Goal: Check status: Check status

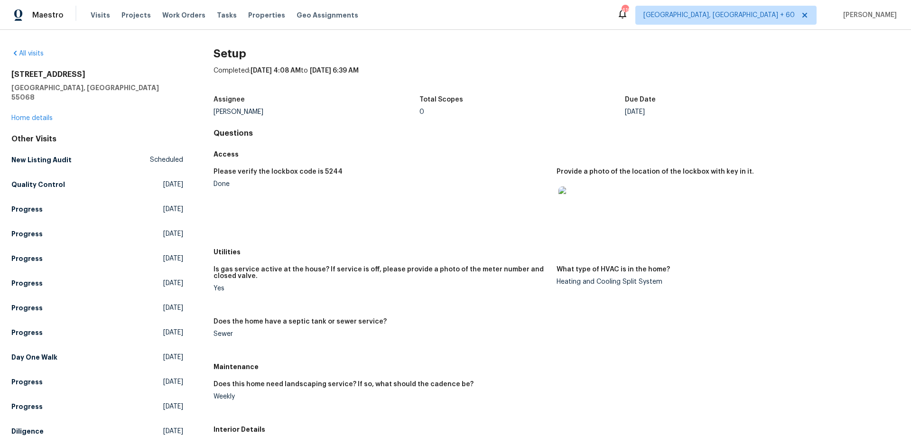
click at [101, 16] on span "Visits" at bounding box center [100, 14] width 19 height 9
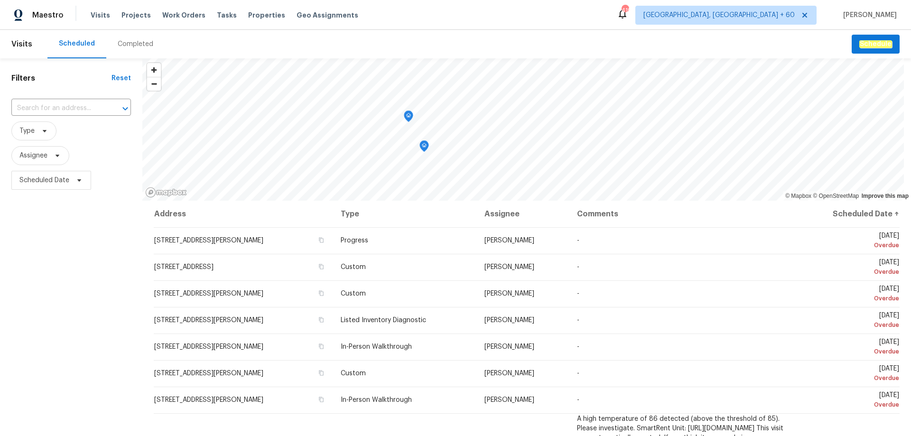
click at [140, 41] on div "Completed" at bounding box center [136, 43] width 36 height 9
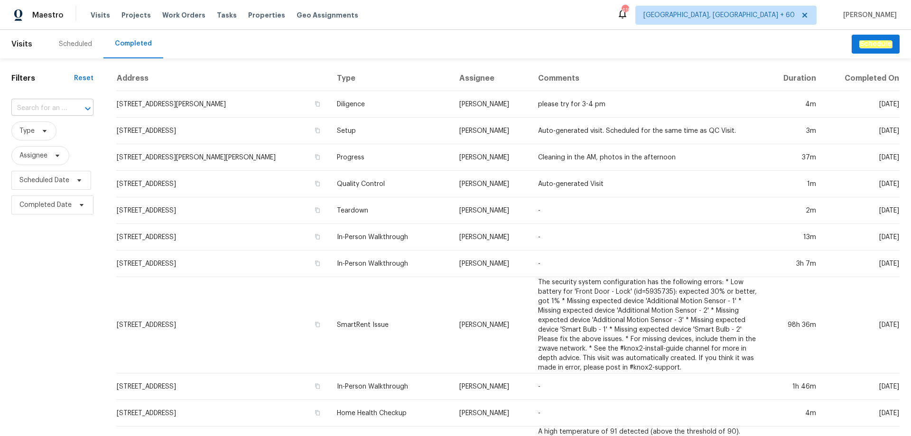
click at [61, 107] on input "text" at bounding box center [39, 108] width 56 height 15
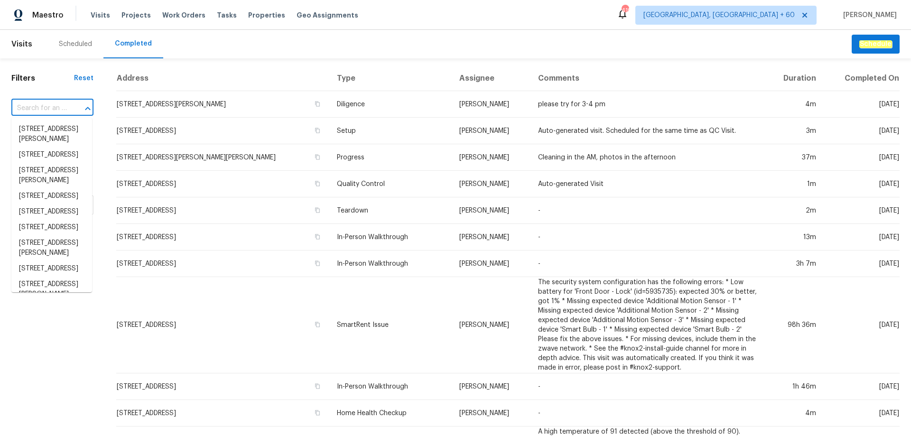
paste input "[STREET_ADDRESS]"
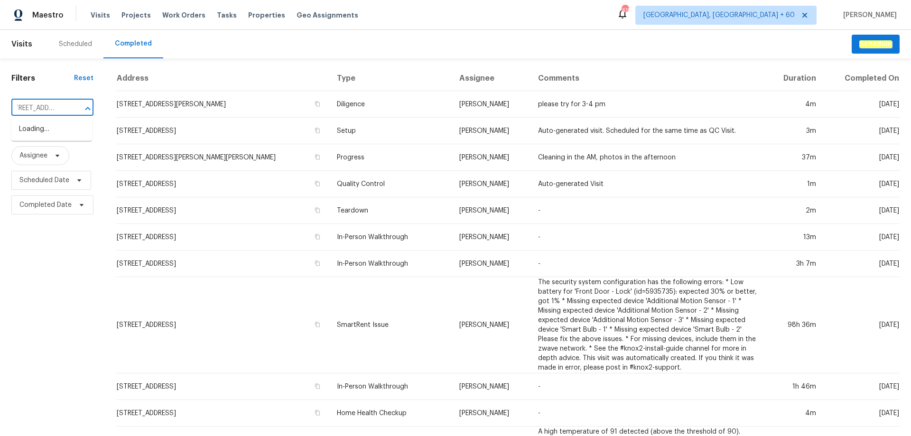
type input "[STREET_ADDRESS]"
click at [56, 127] on li "[STREET_ADDRESS]" at bounding box center [51, 130] width 81 height 16
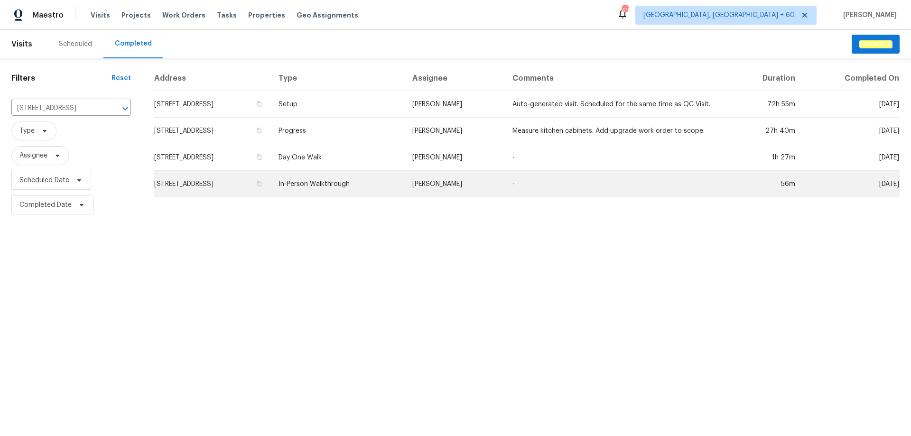
click at [271, 175] on td "[STREET_ADDRESS]" at bounding box center [212, 184] width 117 height 27
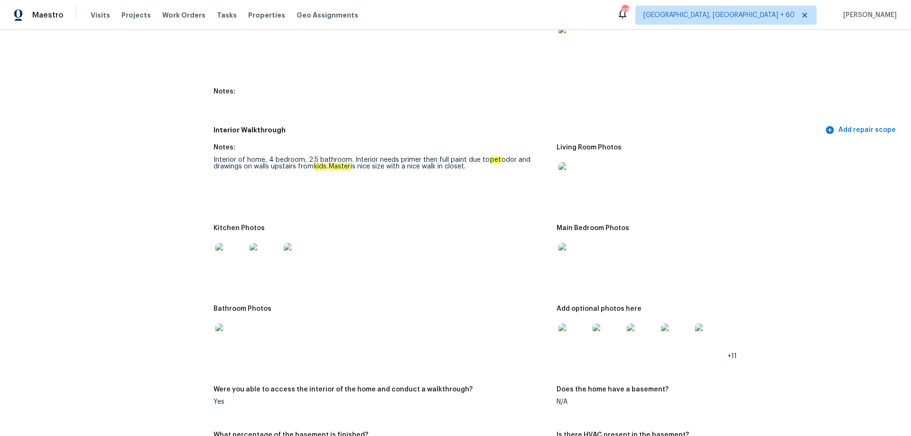
scroll to position [1044, 0]
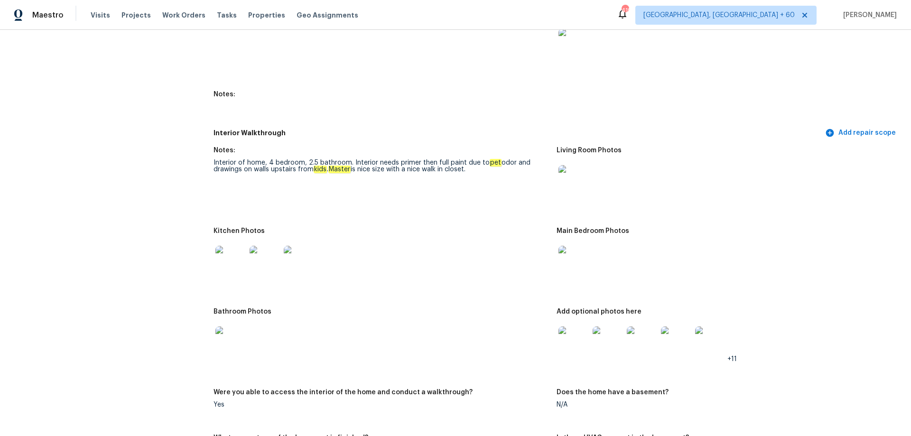
click at [578, 171] on img at bounding box center [574, 180] width 30 height 30
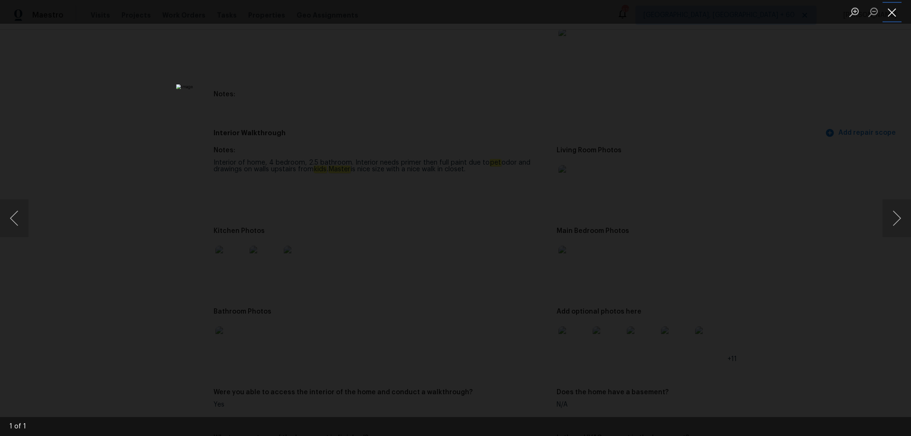
click at [898, 10] on button "Close lightbox" at bounding box center [892, 12] width 19 height 17
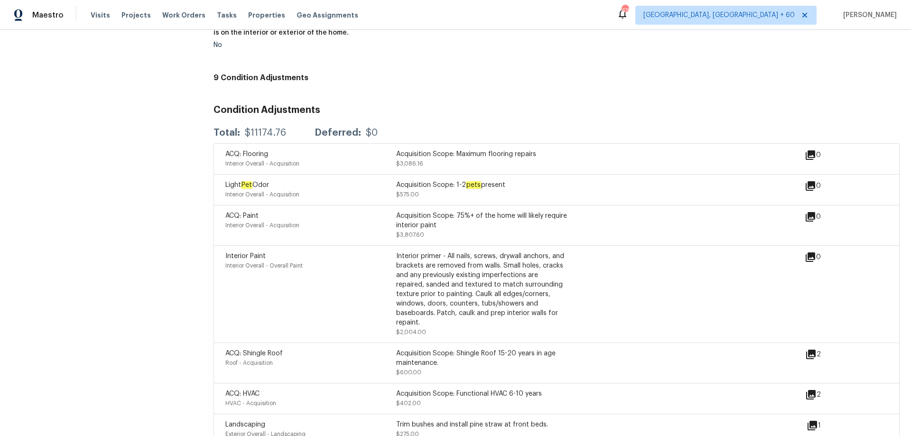
scroll to position [2279, 0]
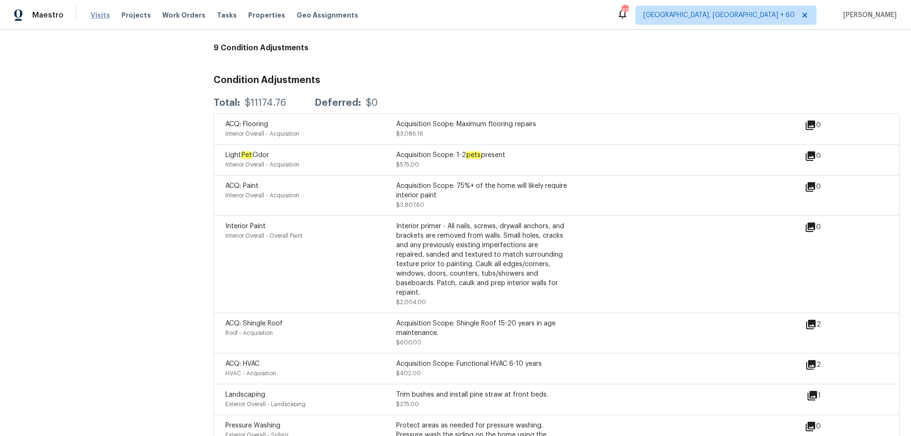
click at [97, 16] on span "Visits" at bounding box center [100, 14] width 19 height 9
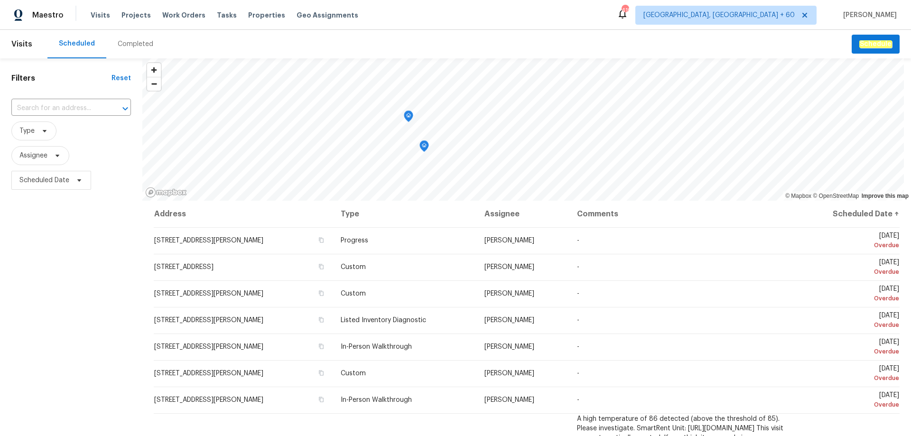
click at [128, 37] on div "Completed" at bounding box center [135, 44] width 58 height 28
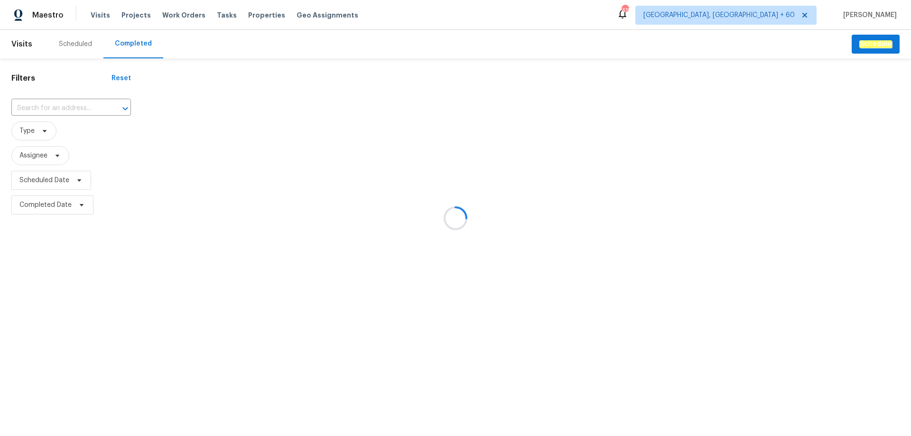
click at [106, 107] on div at bounding box center [118, 108] width 25 height 13
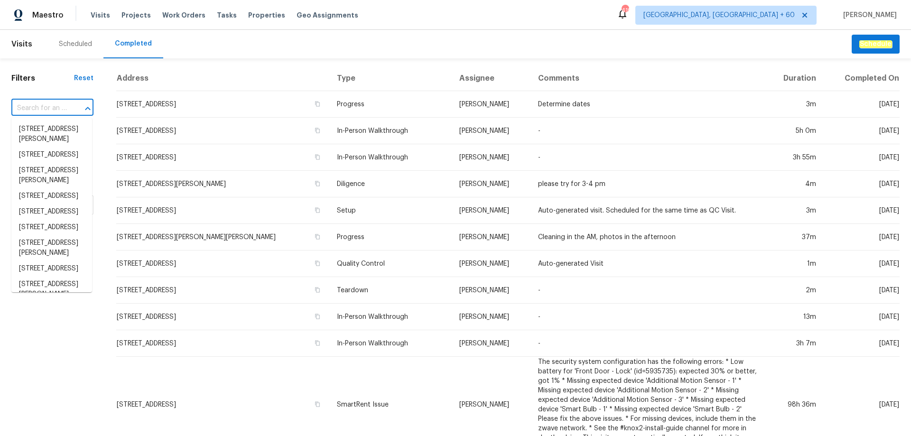
paste input "[STREET_ADDRESS]"
type input "[STREET_ADDRESS]"
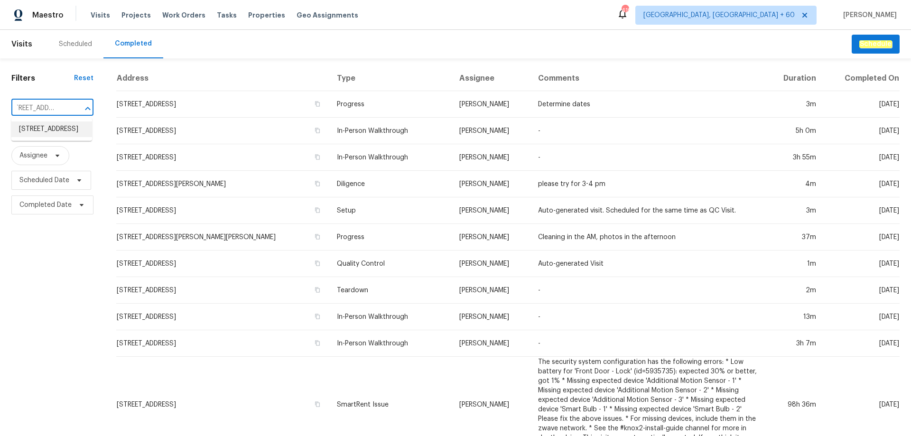
click at [61, 130] on li "[STREET_ADDRESS]" at bounding box center [51, 130] width 81 height 16
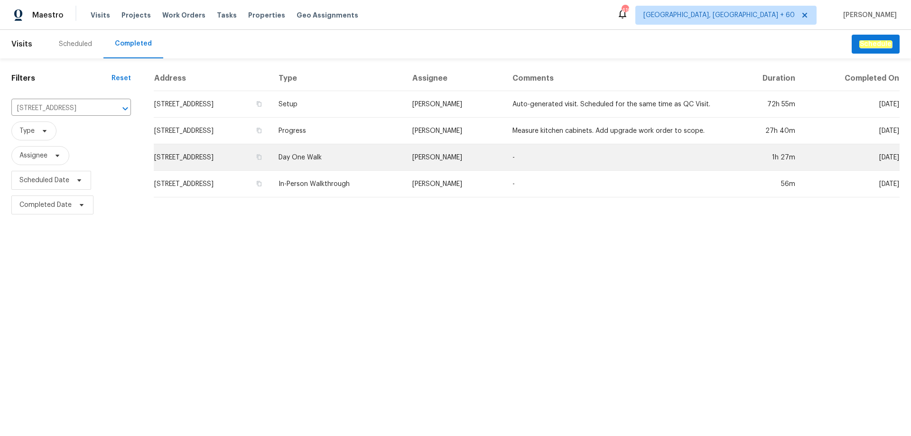
click at [271, 159] on td "[STREET_ADDRESS]" at bounding box center [212, 157] width 117 height 27
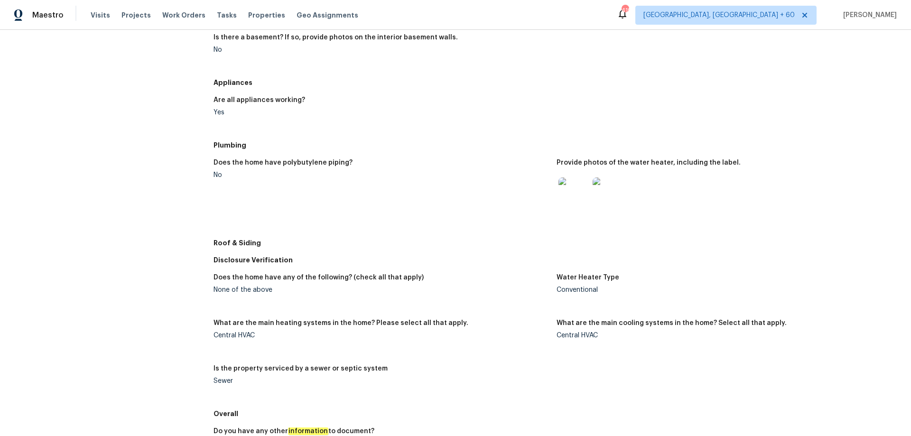
scroll to position [112, 0]
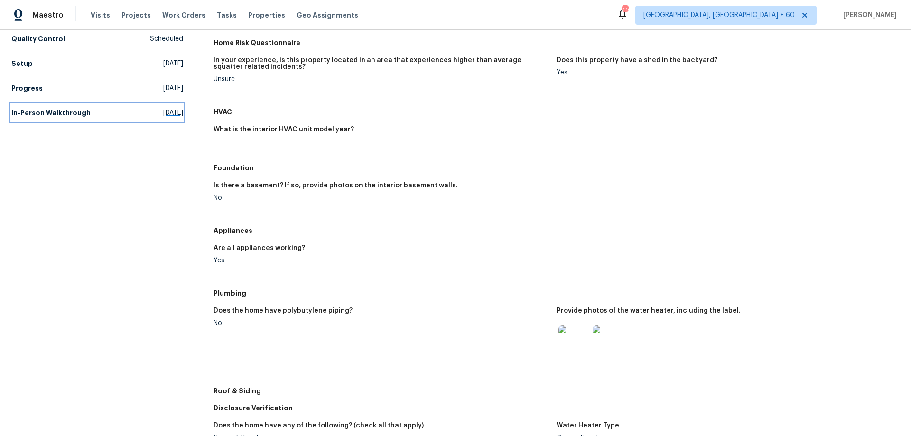
click at [59, 113] on h5 "In-Person Walkthrough" at bounding box center [50, 112] width 79 height 9
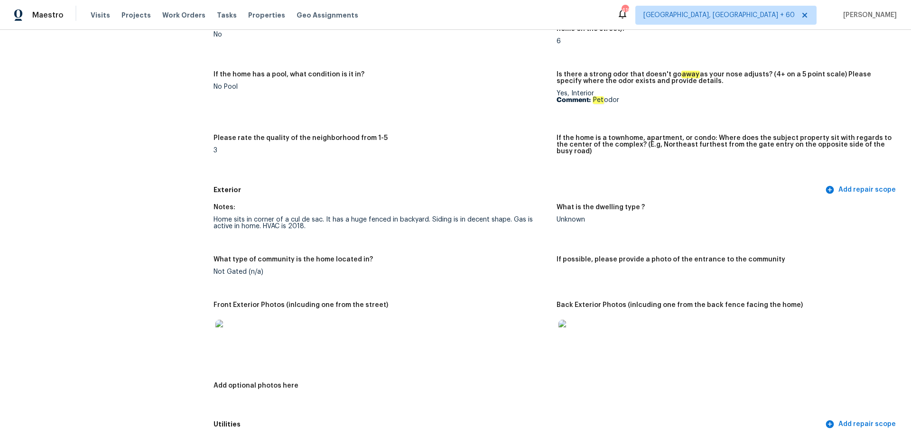
scroll to position [349, 0]
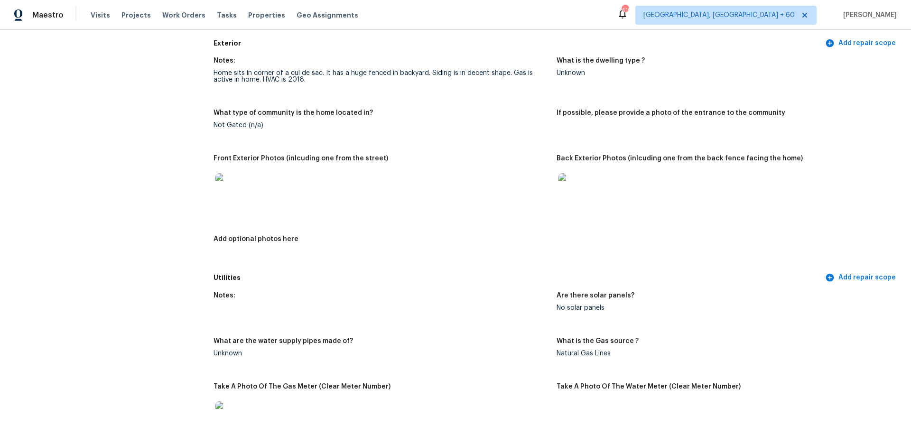
click at [228, 178] on img at bounding box center [231, 188] width 30 height 30
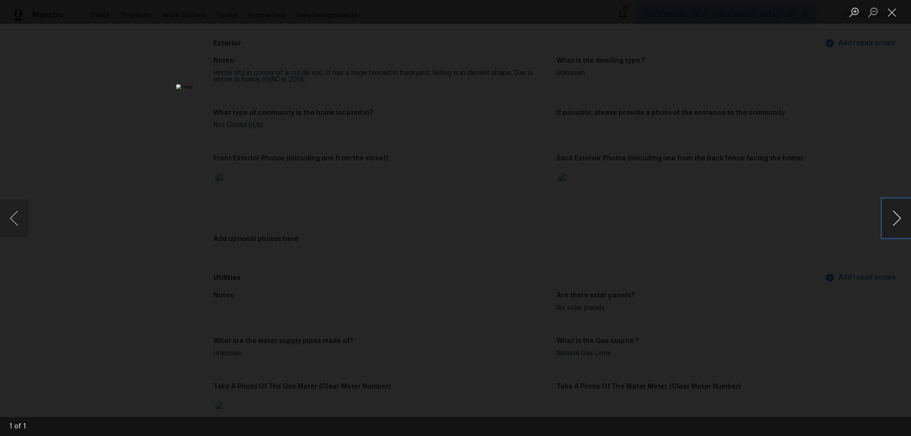
click at [894, 224] on button "Next image" at bounding box center [897, 218] width 28 height 38
click at [893, 13] on button "Close lightbox" at bounding box center [892, 12] width 19 height 17
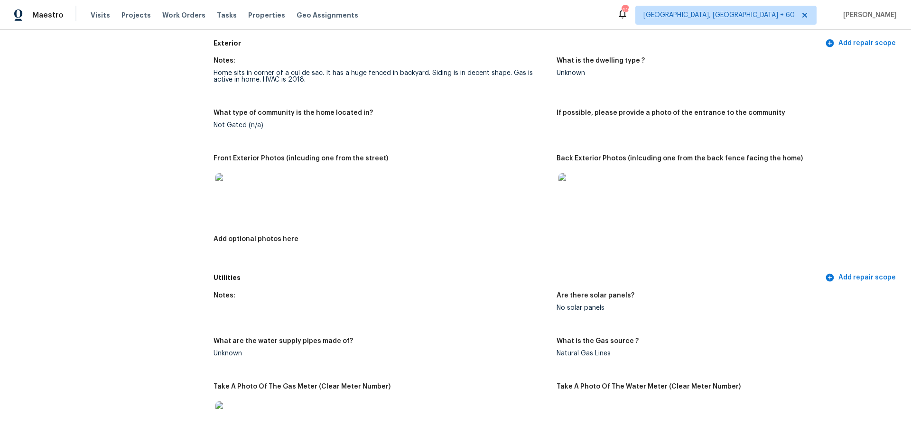
click at [572, 203] on figure "Back Exterior Photos (inlcuding one from the back fence facing the home)" at bounding box center [728, 189] width 343 height 69
click at [573, 177] on img at bounding box center [574, 188] width 30 height 30
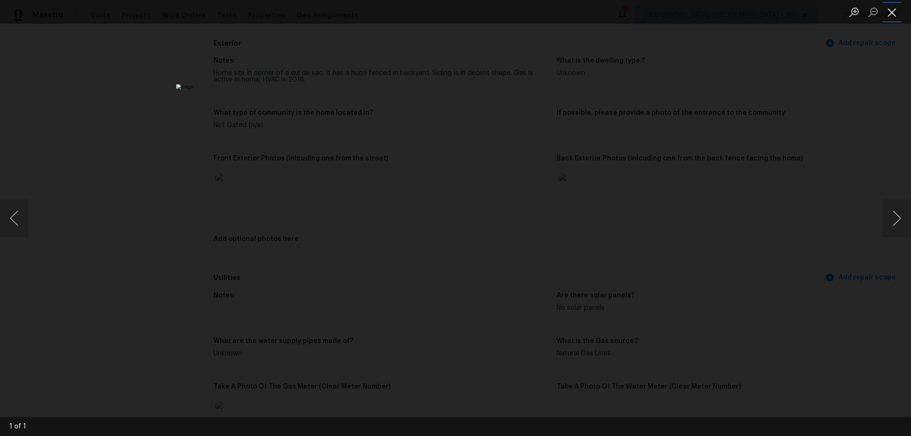
click at [893, 12] on button "Close lightbox" at bounding box center [892, 12] width 19 height 17
